Goal: Transaction & Acquisition: Purchase product/service

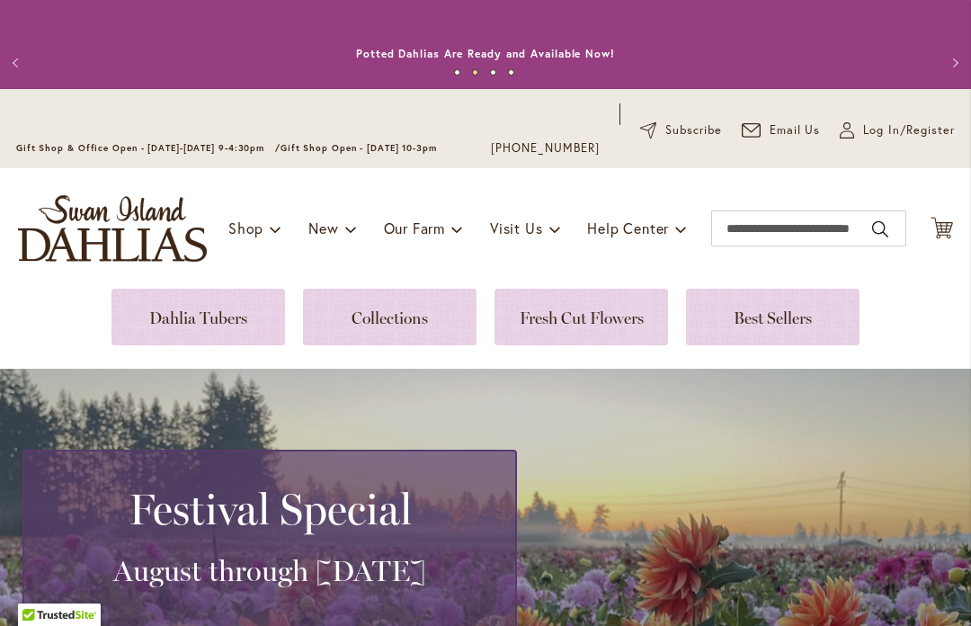
click at [884, 139] on span "Log In/Register" at bounding box center [909, 130] width 92 height 18
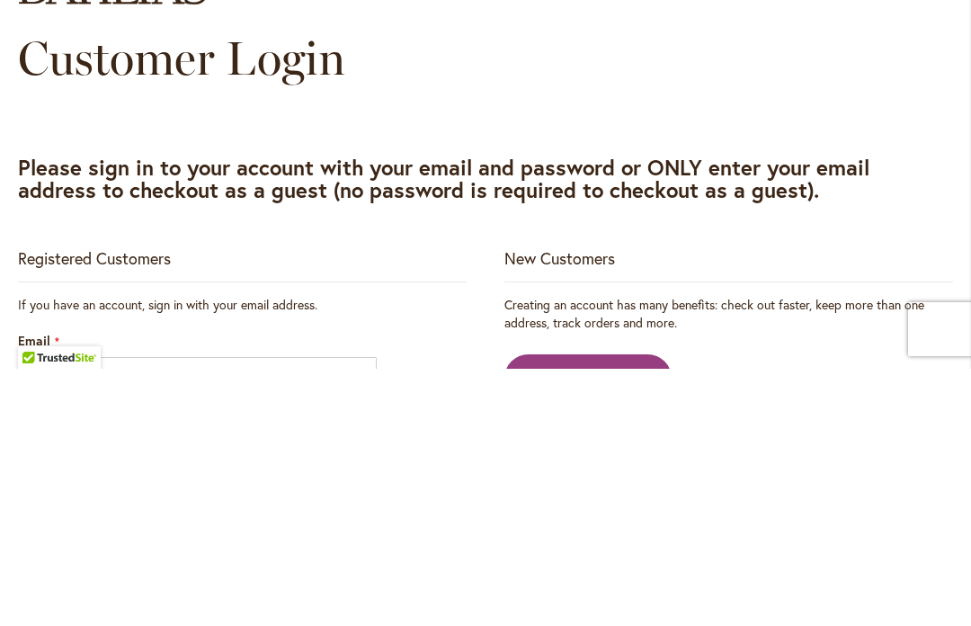
scroll to position [257, 0]
type input "**********"
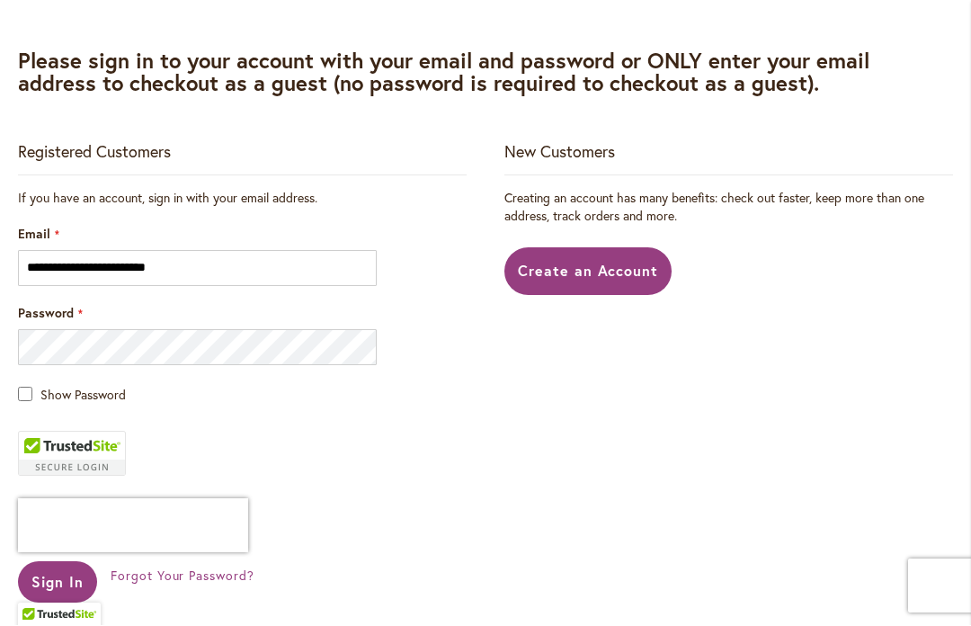
scroll to position [478, 0]
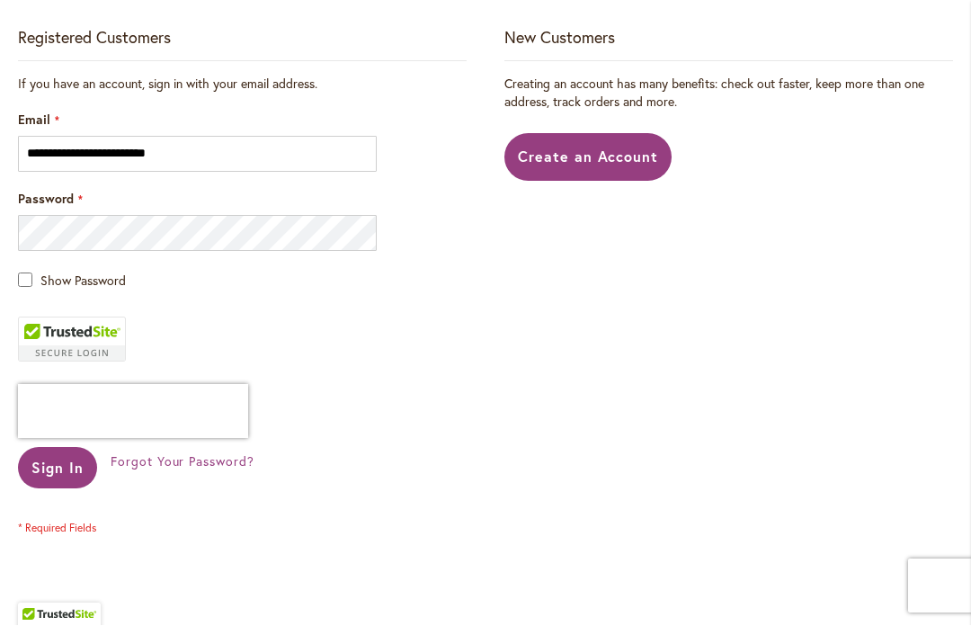
click at [54, 464] on span "Sign In" at bounding box center [57, 468] width 52 height 19
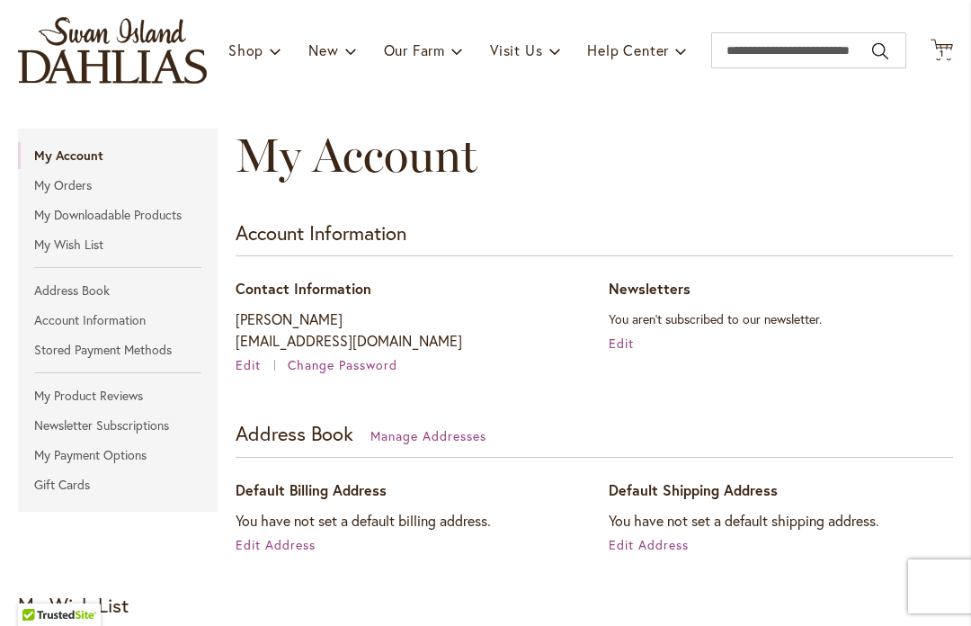
scroll to position [176, 0]
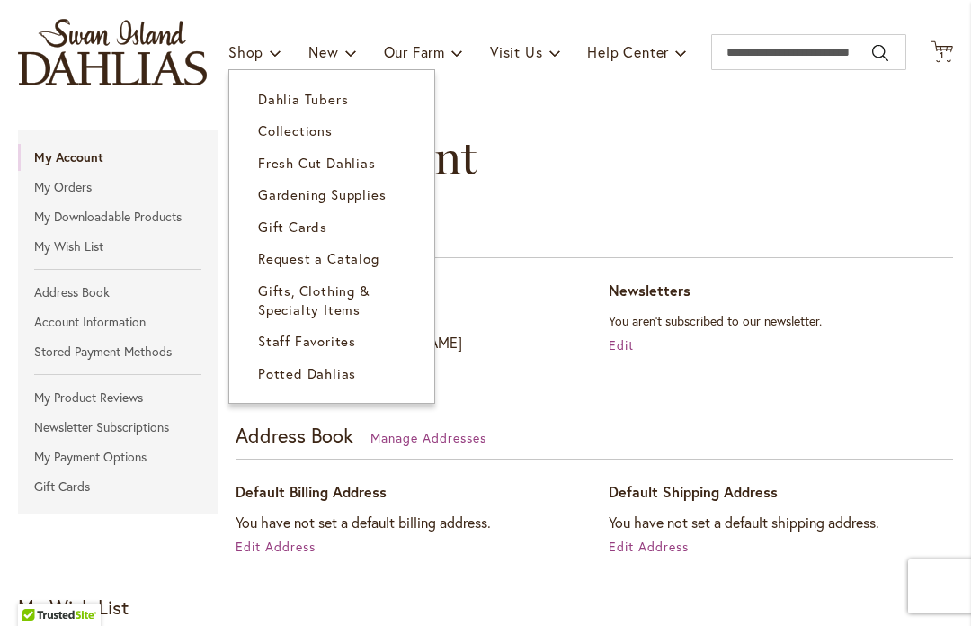
click at [334, 101] on span "Dahlia Tubers" at bounding box center [303, 99] width 90 height 18
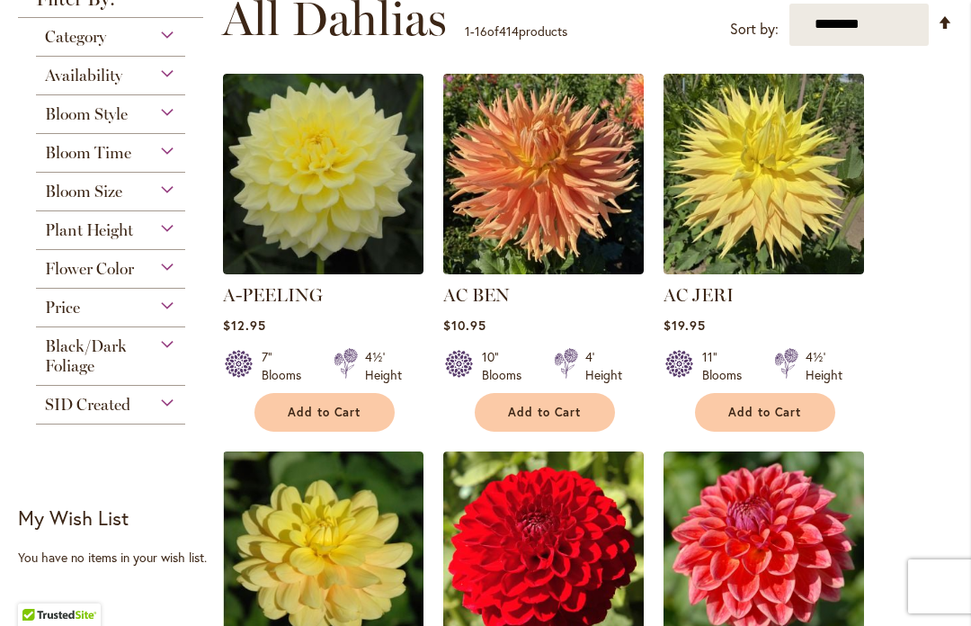
scroll to position [462, 0]
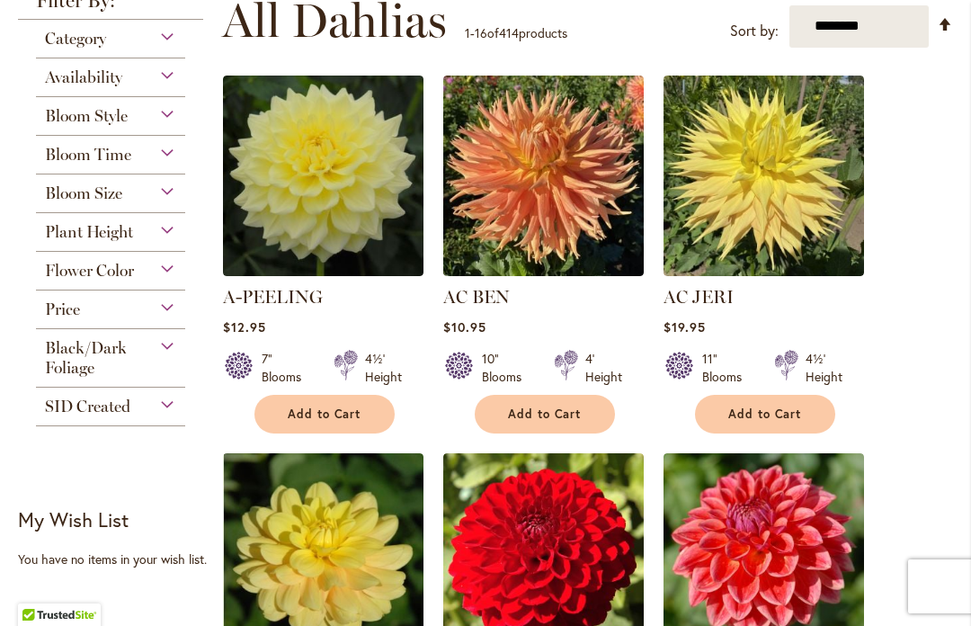
click at [168, 193] on div "Bloom Size" at bounding box center [110, 188] width 149 height 29
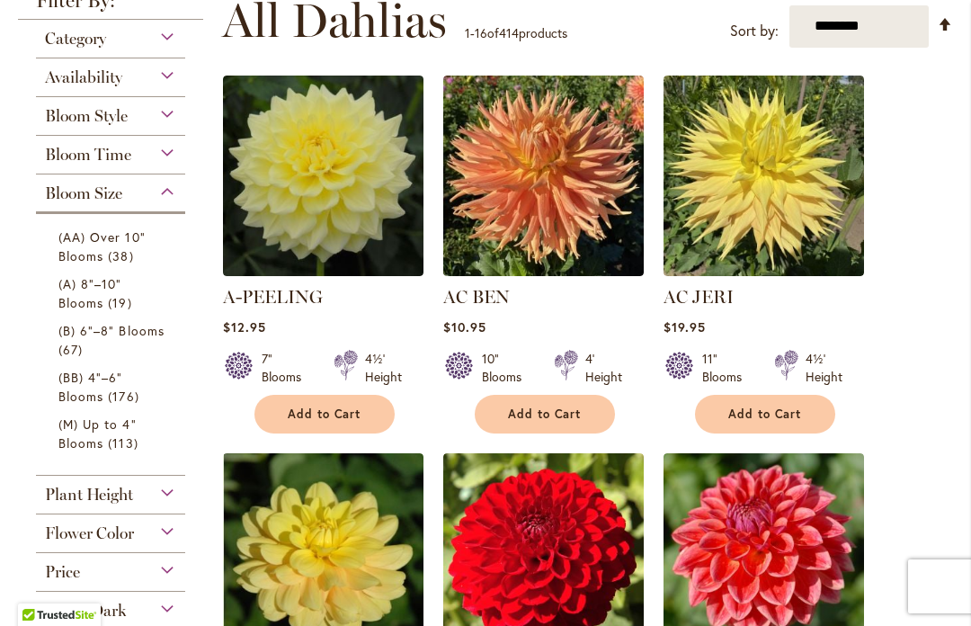
click at [102, 311] on span "(A) 8"–10" Blooms" at bounding box center [90, 293] width 64 height 36
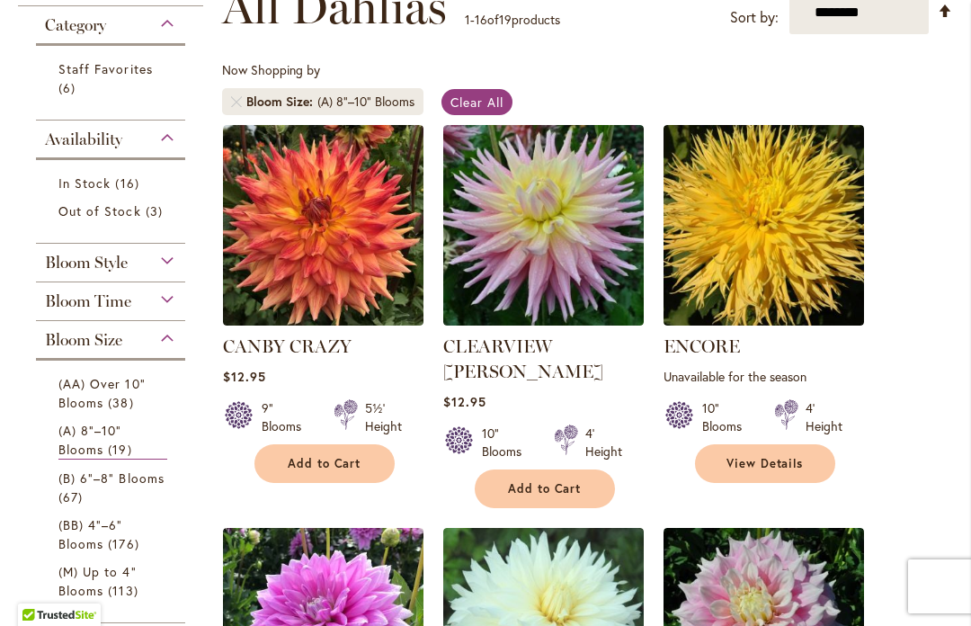
scroll to position [351, 0]
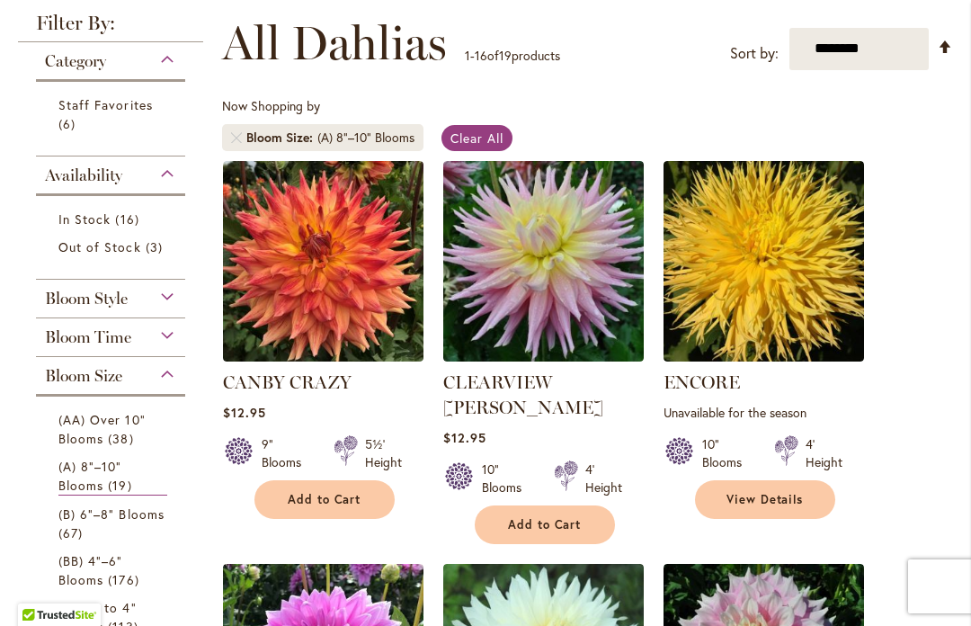
scroll to position [320, 0]
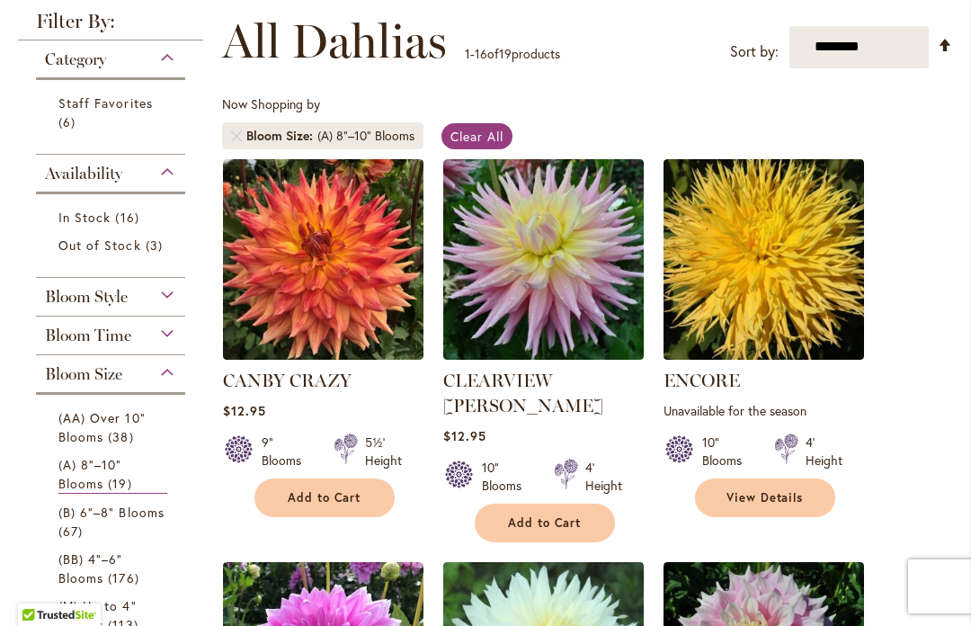
click at [174, 380] on div "Bloom Size" at bounding box center [110, 369] width 149 height 29
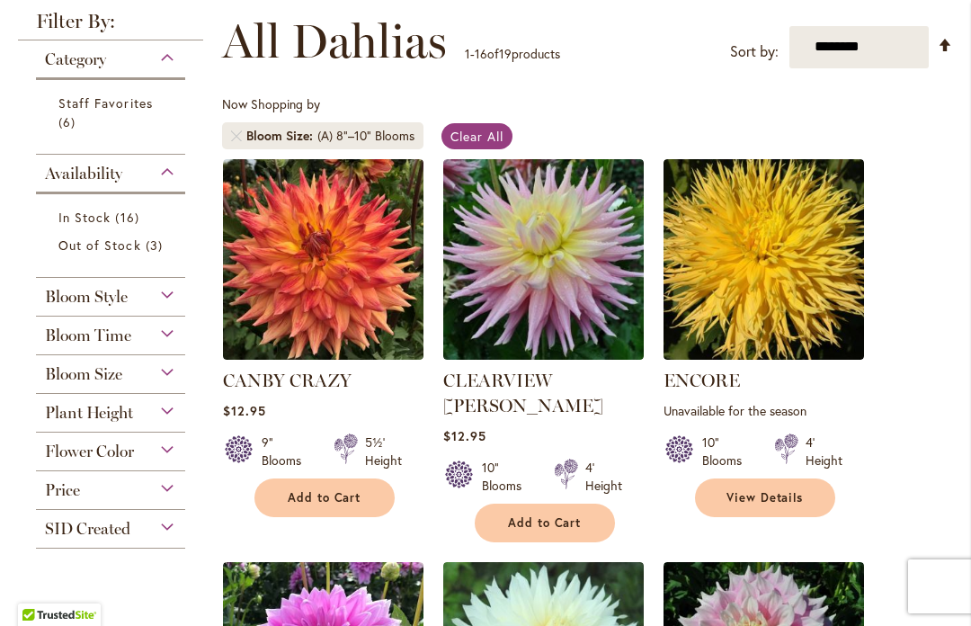
click at [64, 383] on span "Bloom Size" at bounding box center [83, 374] width 77 height 20
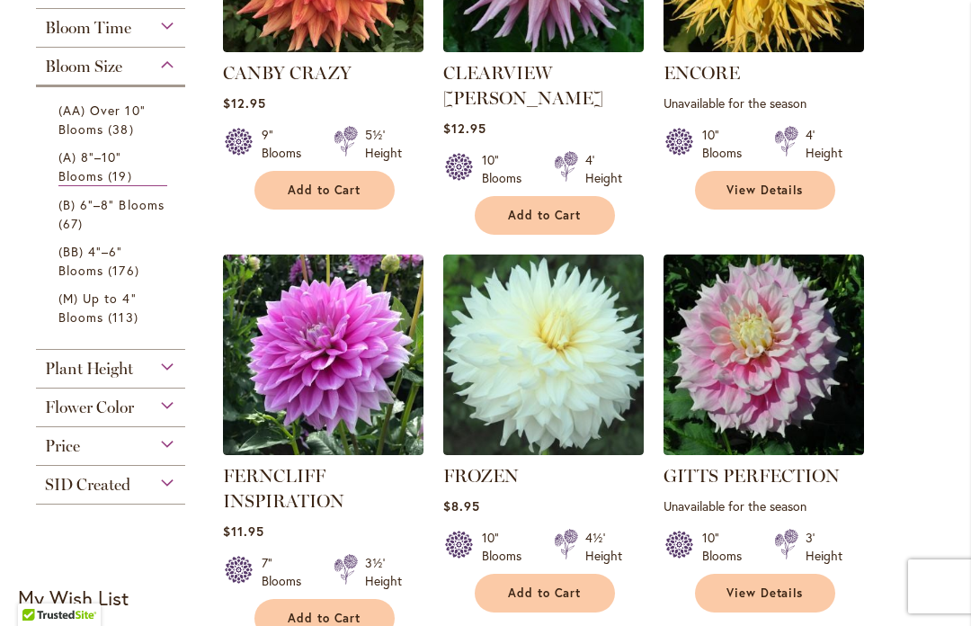
scroll to position [627, 0]
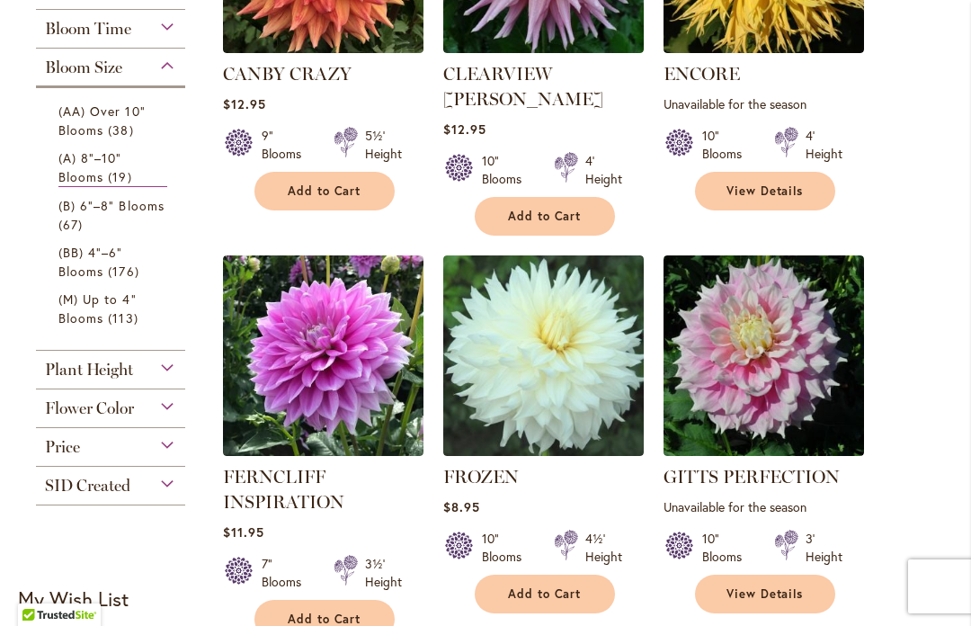
click at [87, 120] on span "(AA) Over 10" Blooms" at bounding box center [101, 121] width 87 height 36
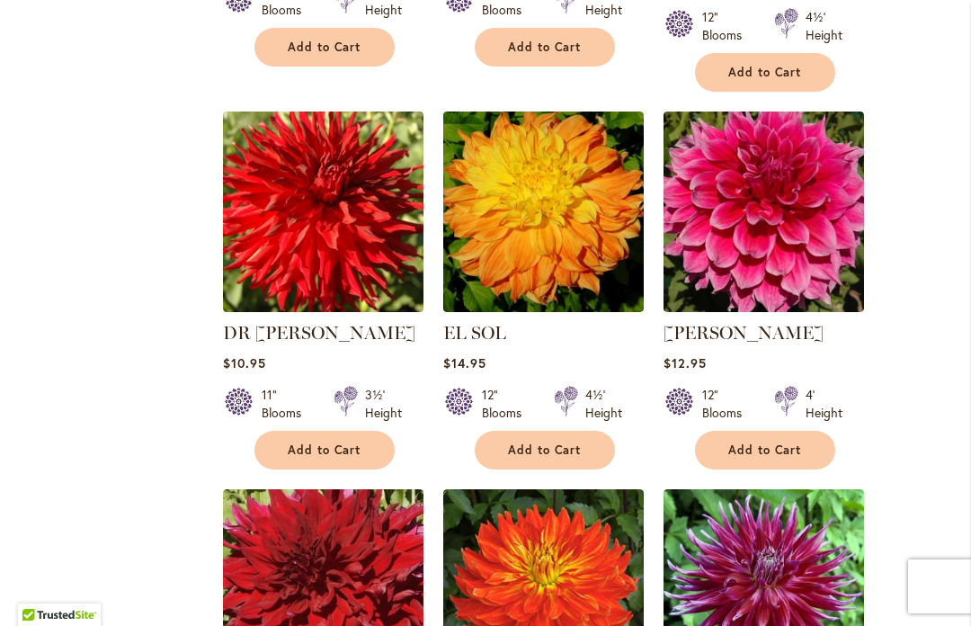
scroll to position [1537, 0]
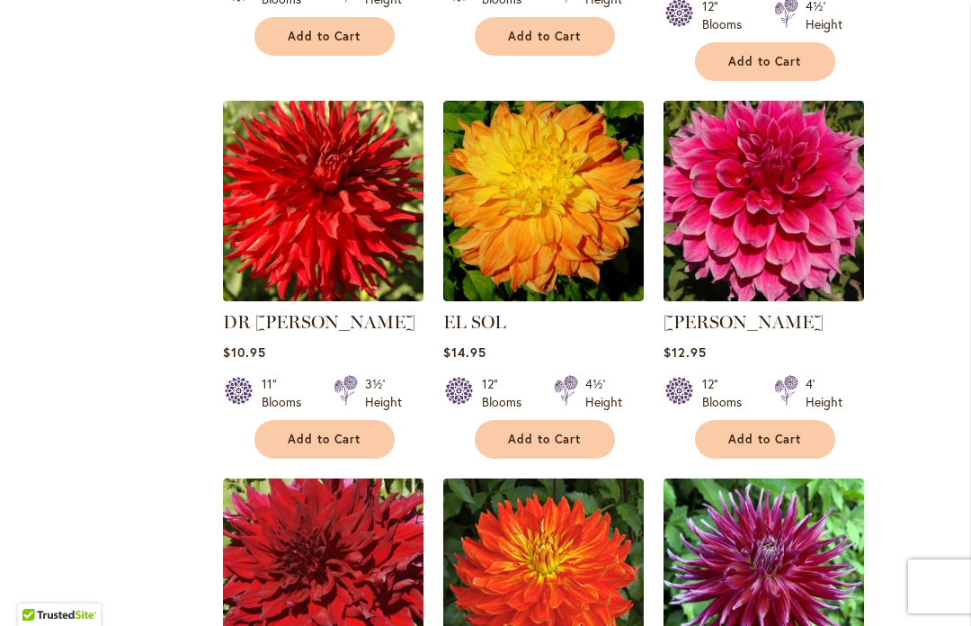
click at [762, 439] on span "Add to Cart" at bounding box center [766, 439] width 74 height 15
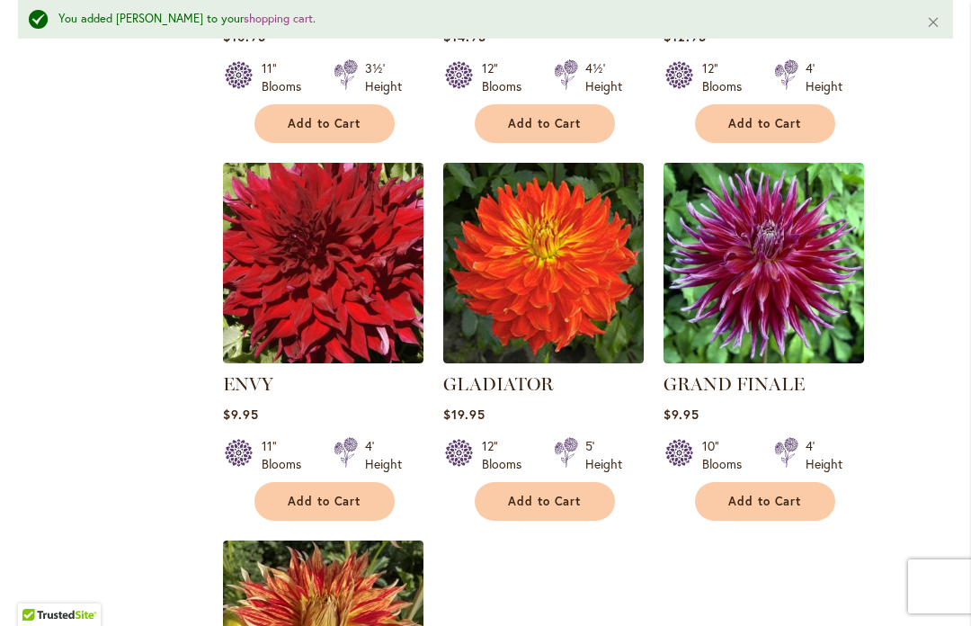
scroll to position [1900, 0]
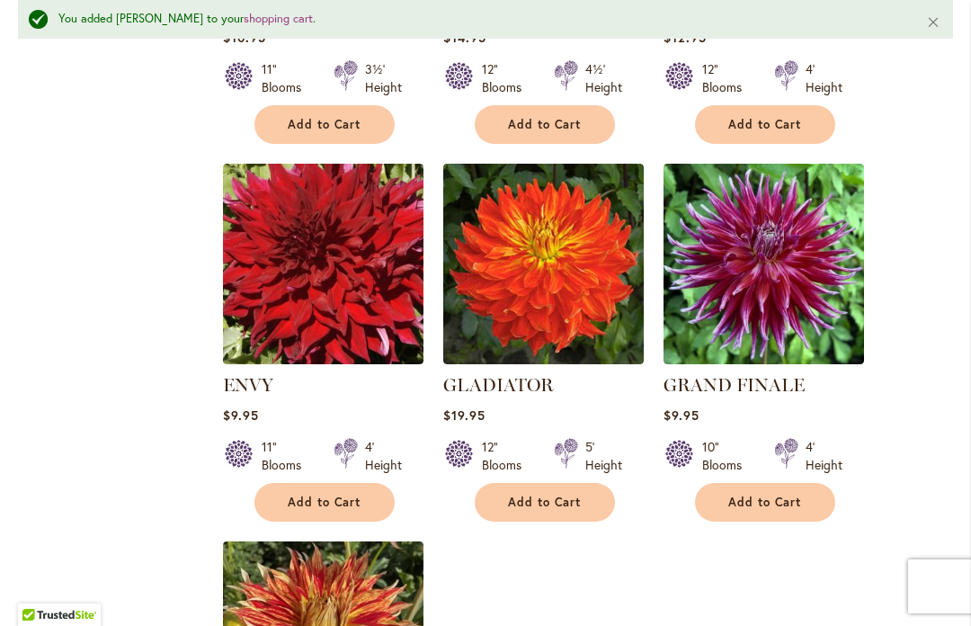
click at [330, 492] on button "Add to Cart" at bounding box center [325, 502] width 140 height 39
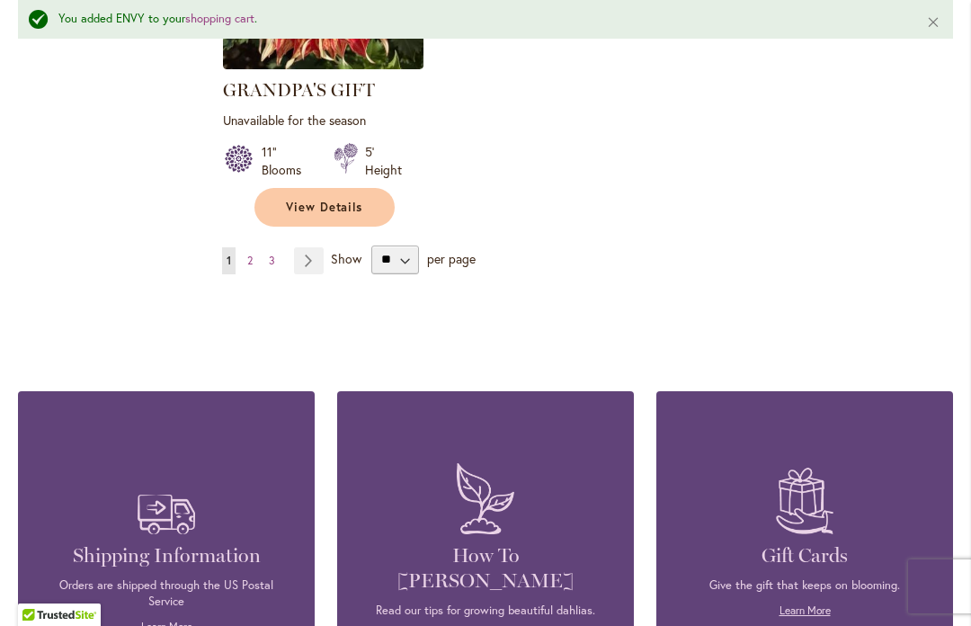
scroll to position [2565, 0]
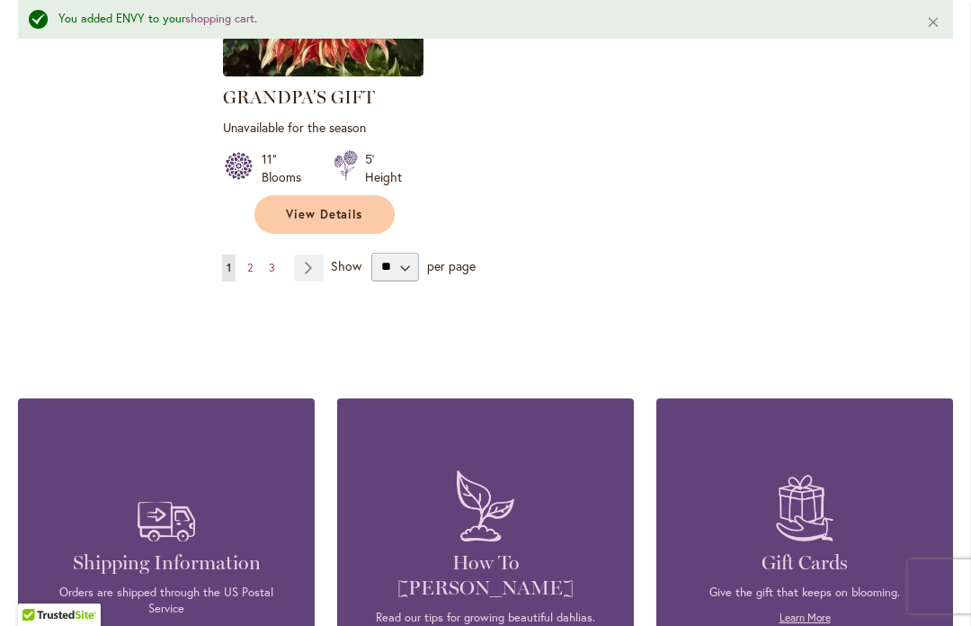
click at [255, 264] on link "Page 2" at bounding box center [250, 268] width 14 height 27
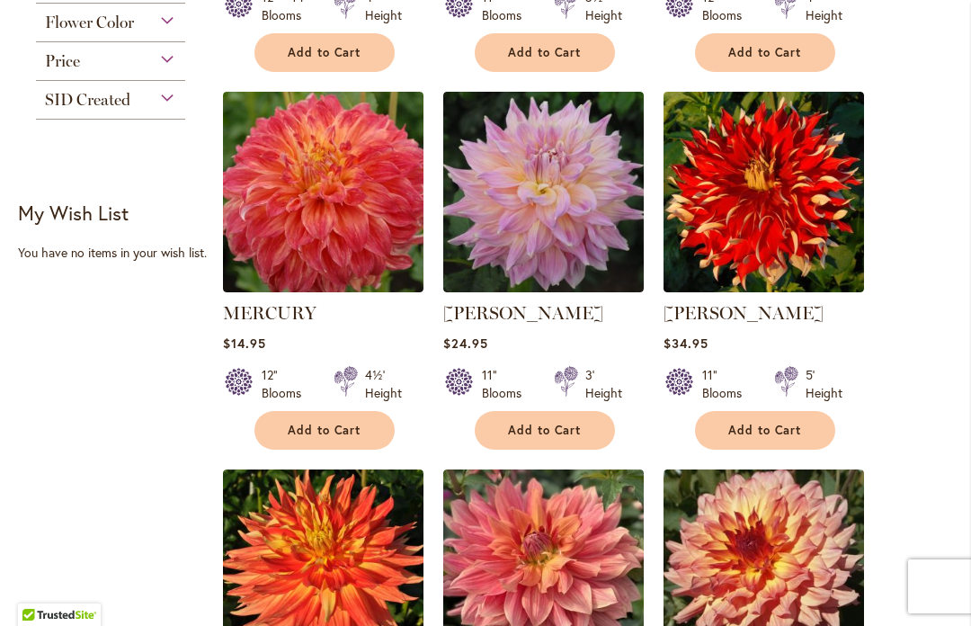
scroll to position [1150, 0]
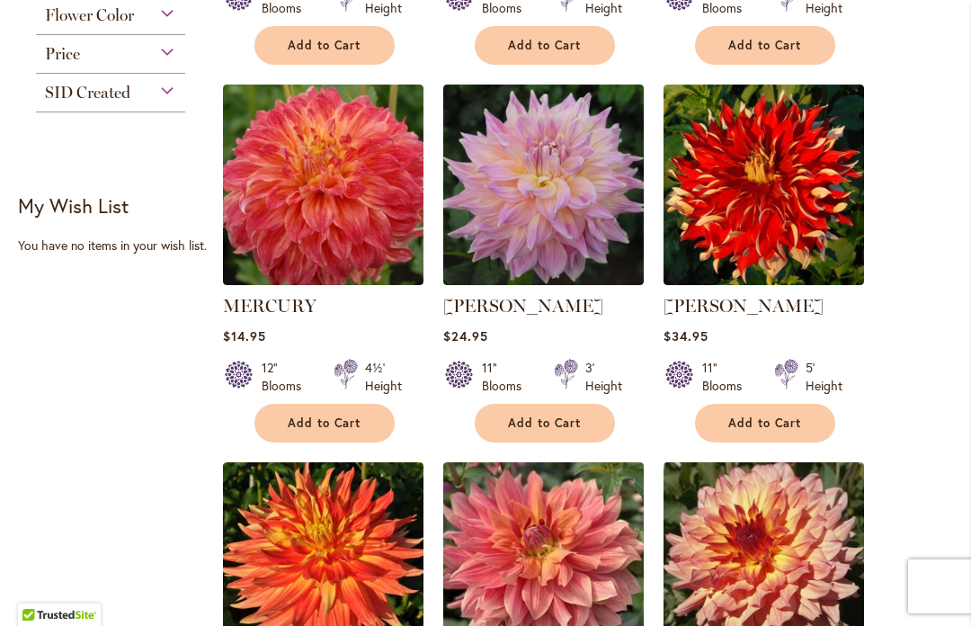
click at [537, 417] on span "Add to Cart" at bounding box center [545, 423] width 74 height 15
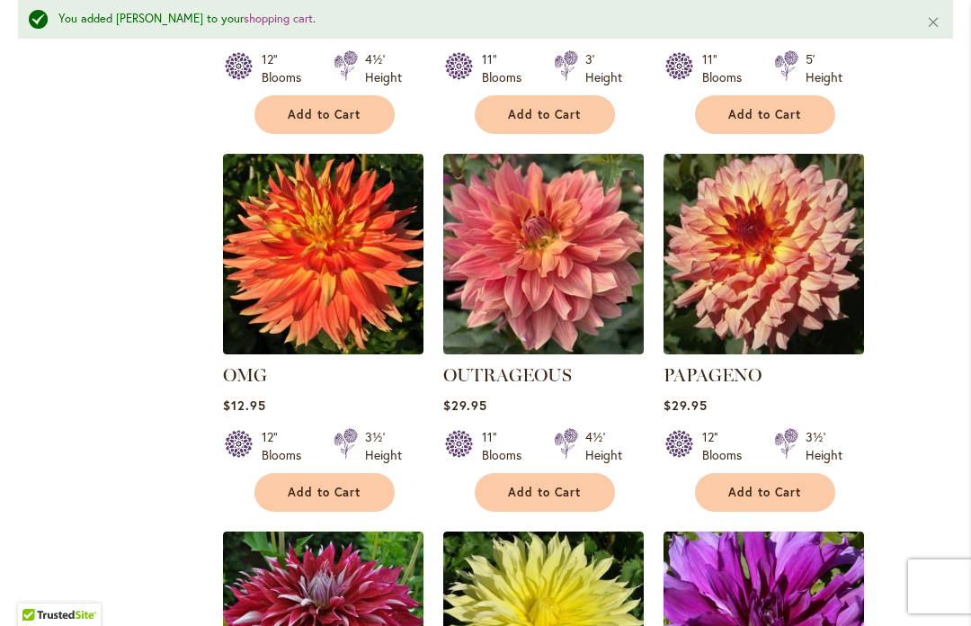
scroll to position [1498, 0]
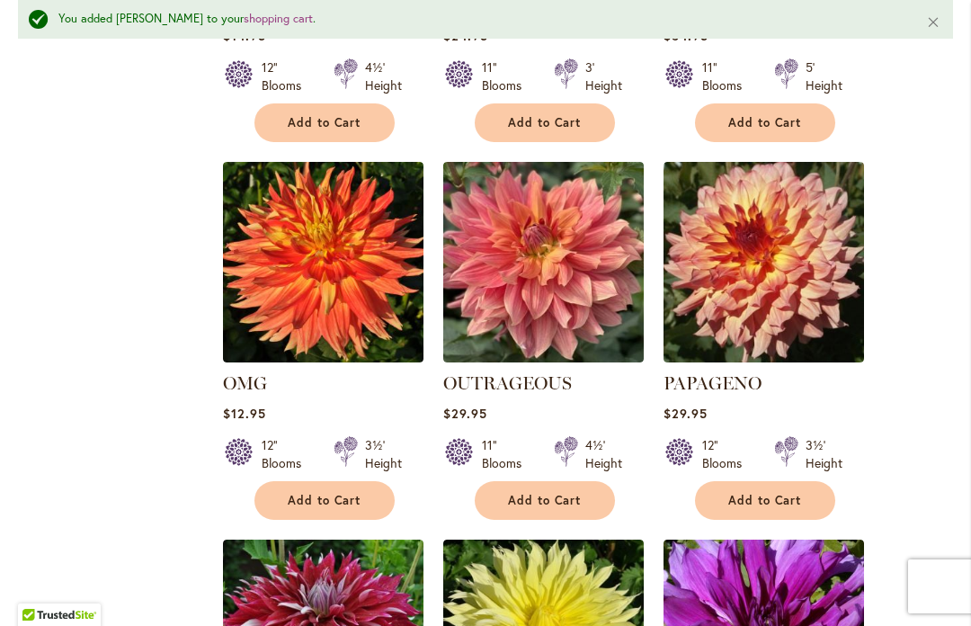
click at [282, 491] on button "Add to Cart" at bounding box center [325, 500] width 140 height 39
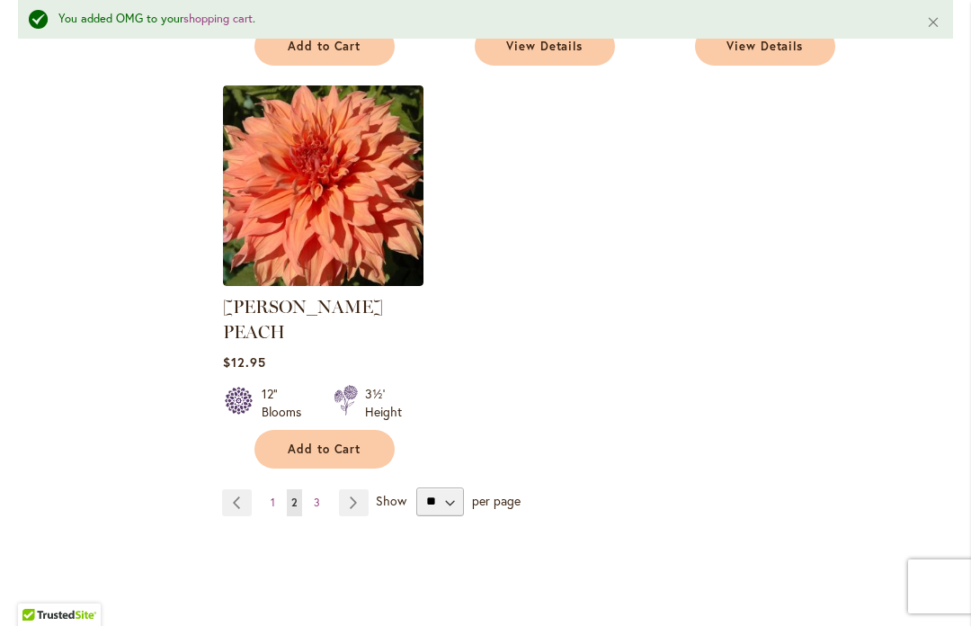
scroll to position [2360, 0]
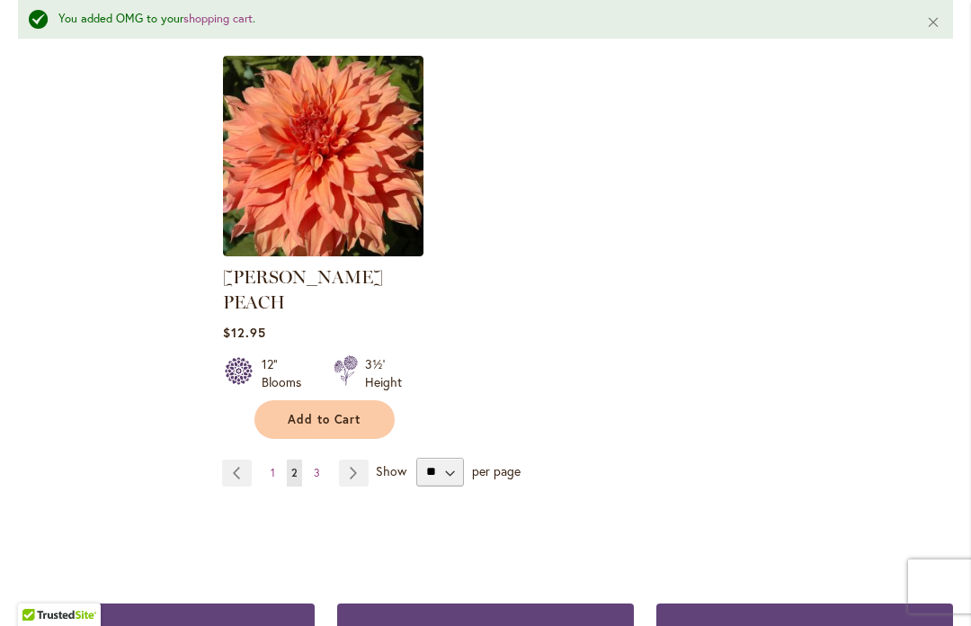
click at [319, 466] on span "3" at bounding box center [317, 472] width 6 height 13
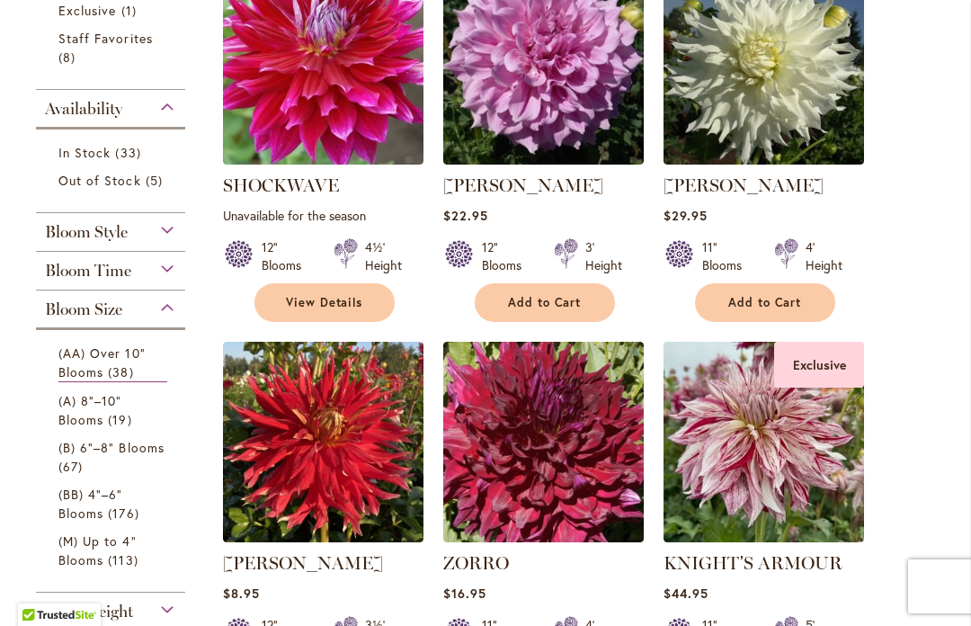
scroll to position [524, 0]
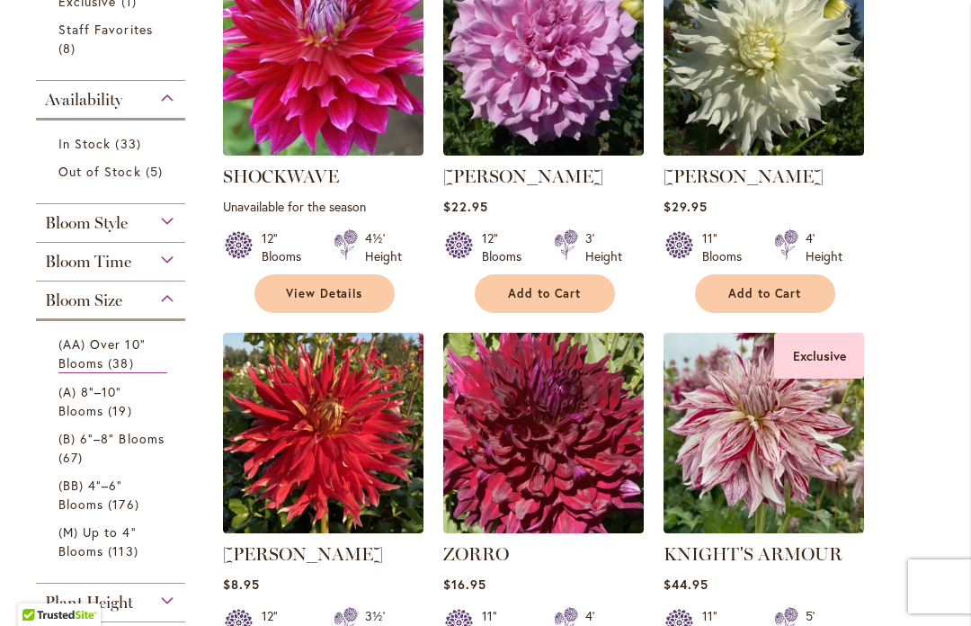
click at [163, 310] on div "Bloom Size" at bounding box center [110, 296] width 149 height 29
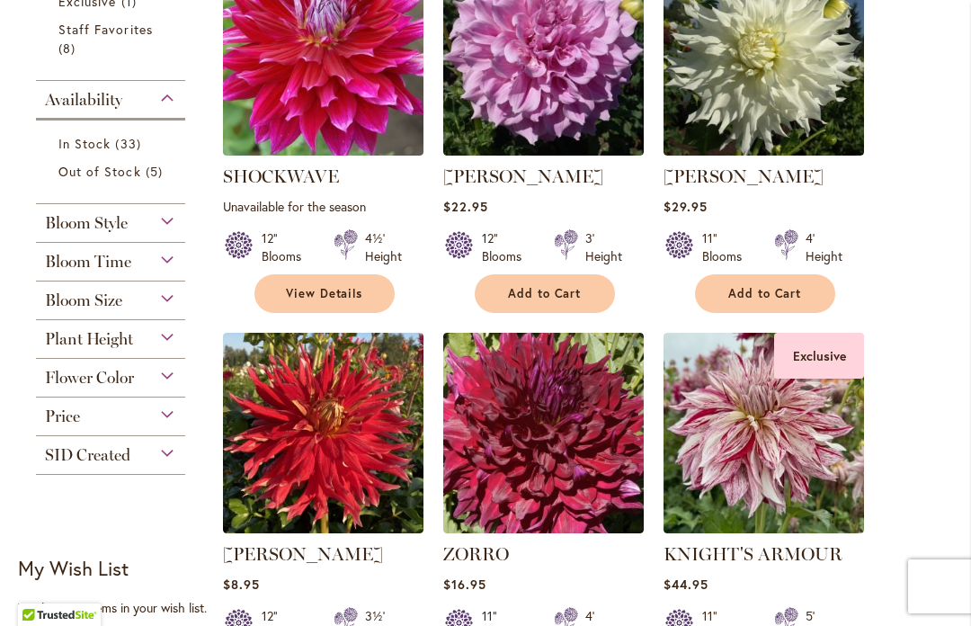
click at [56, 310] on span "Bloom Size" at bounding box center [83, 301] width 77 height 20
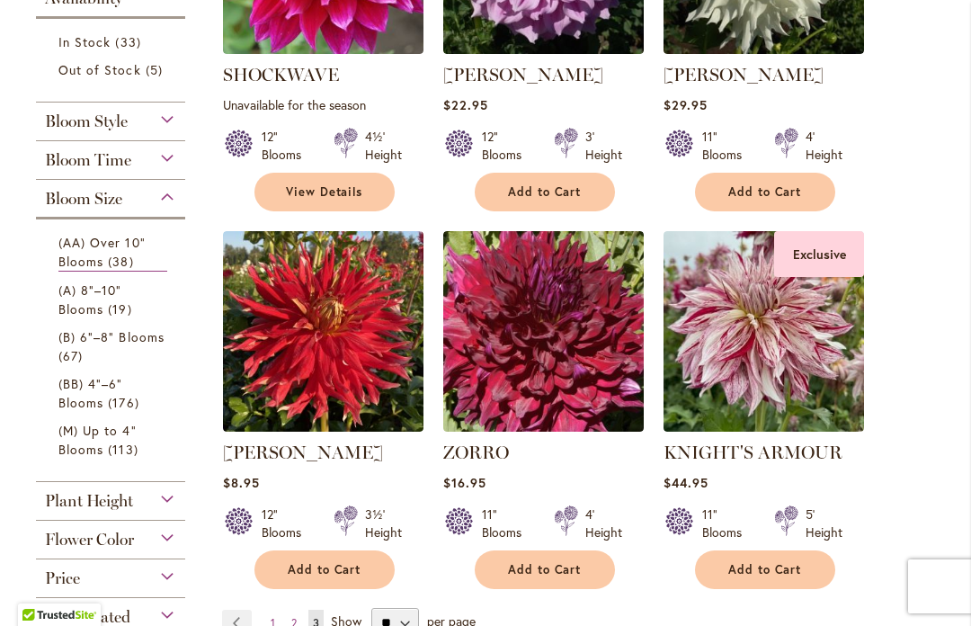
scroll to position [628, 0]
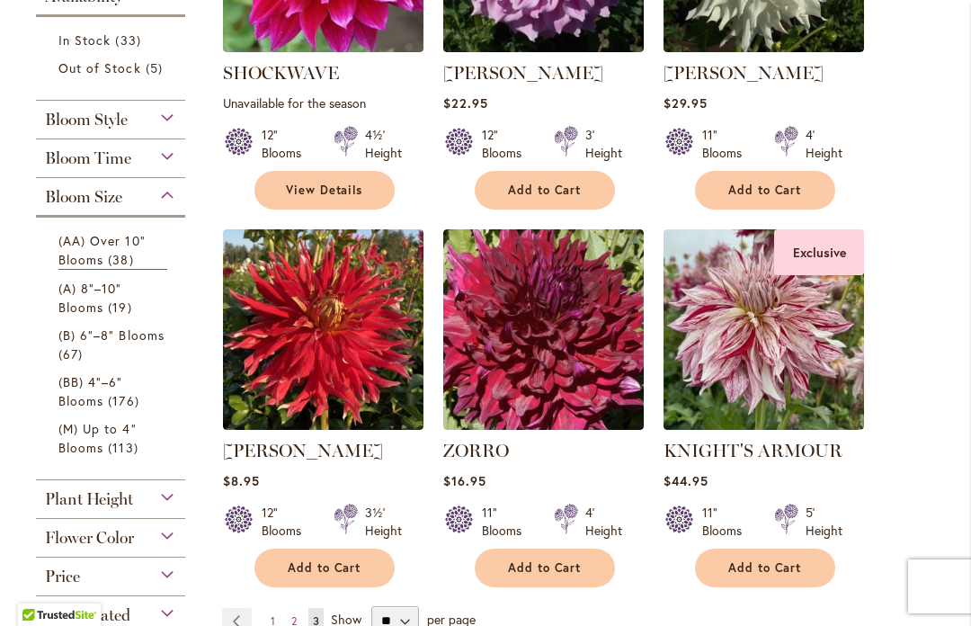
click at [65, 348] on link "(B) 6"–8" Blooms 67 items" at bounding box center [112, 345] width 109 height 38
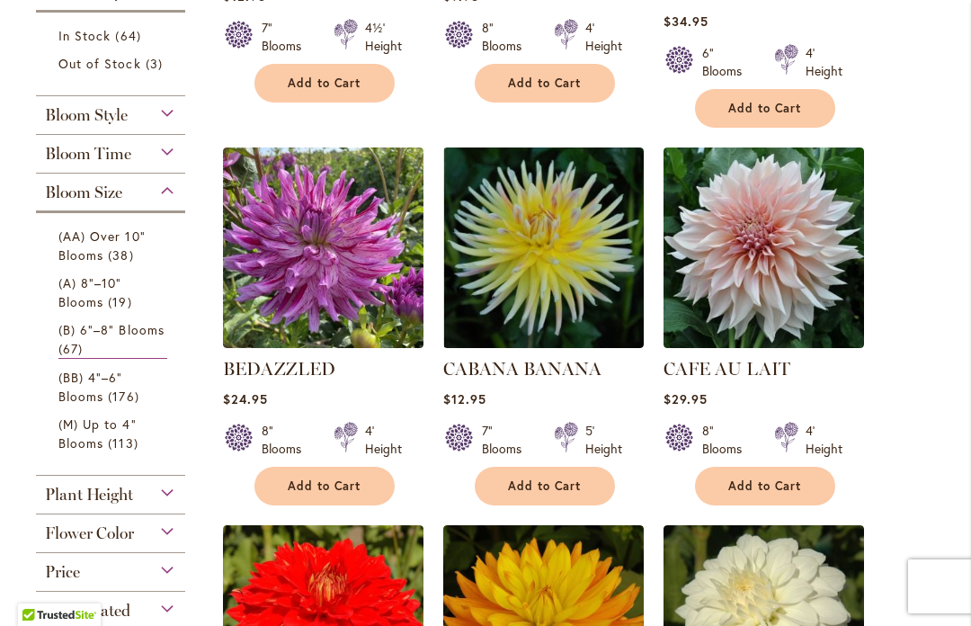
scroll to position [735, 0]
